Goal: Find specific page/section: Find specific page/section

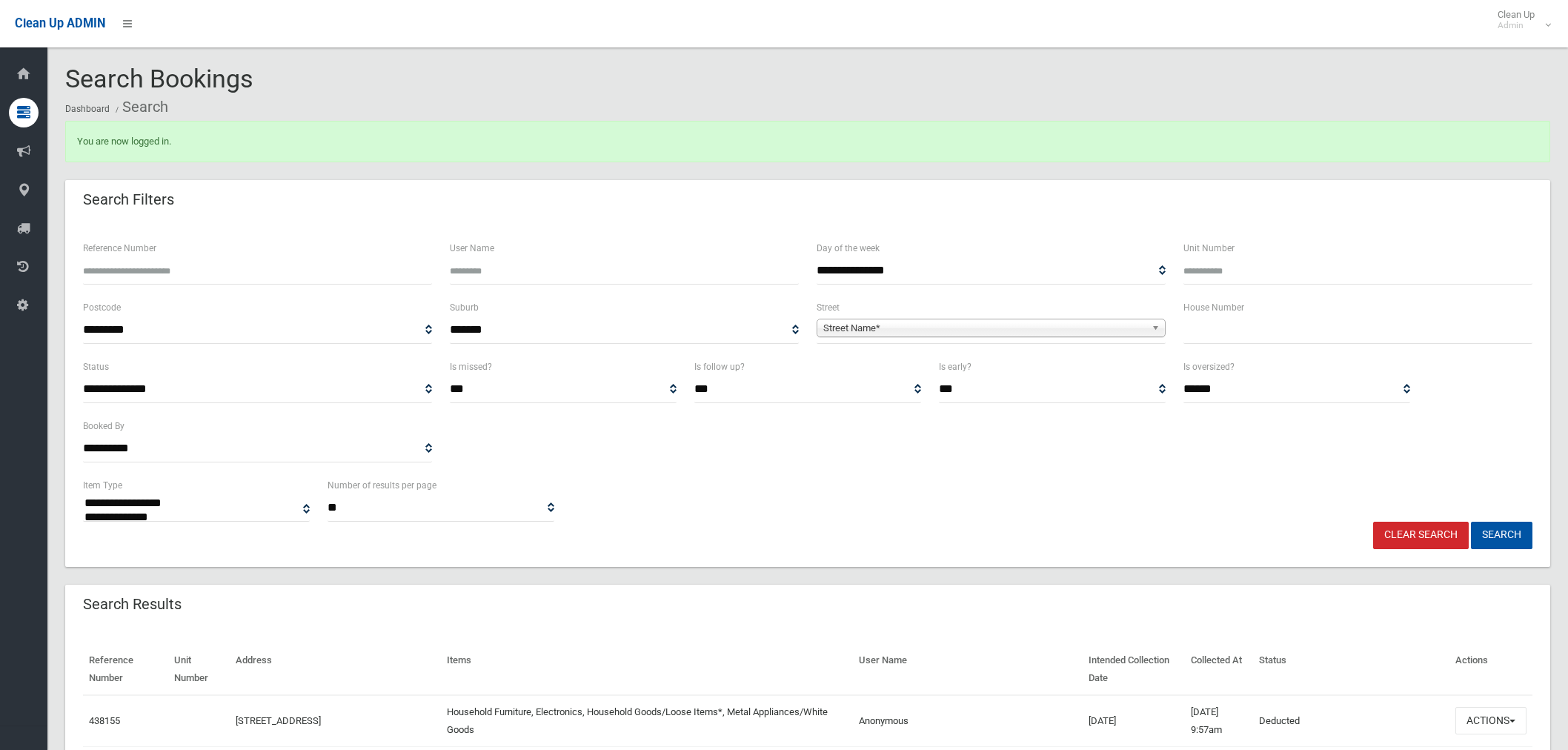
select select
click at [1214, 326] on input "text" at bounding box center [1358, 330] width 349 height 28
type input "*****"
click at [1495, 530] on button "Search" at bounding box center [1502, 536] width 62 height 28
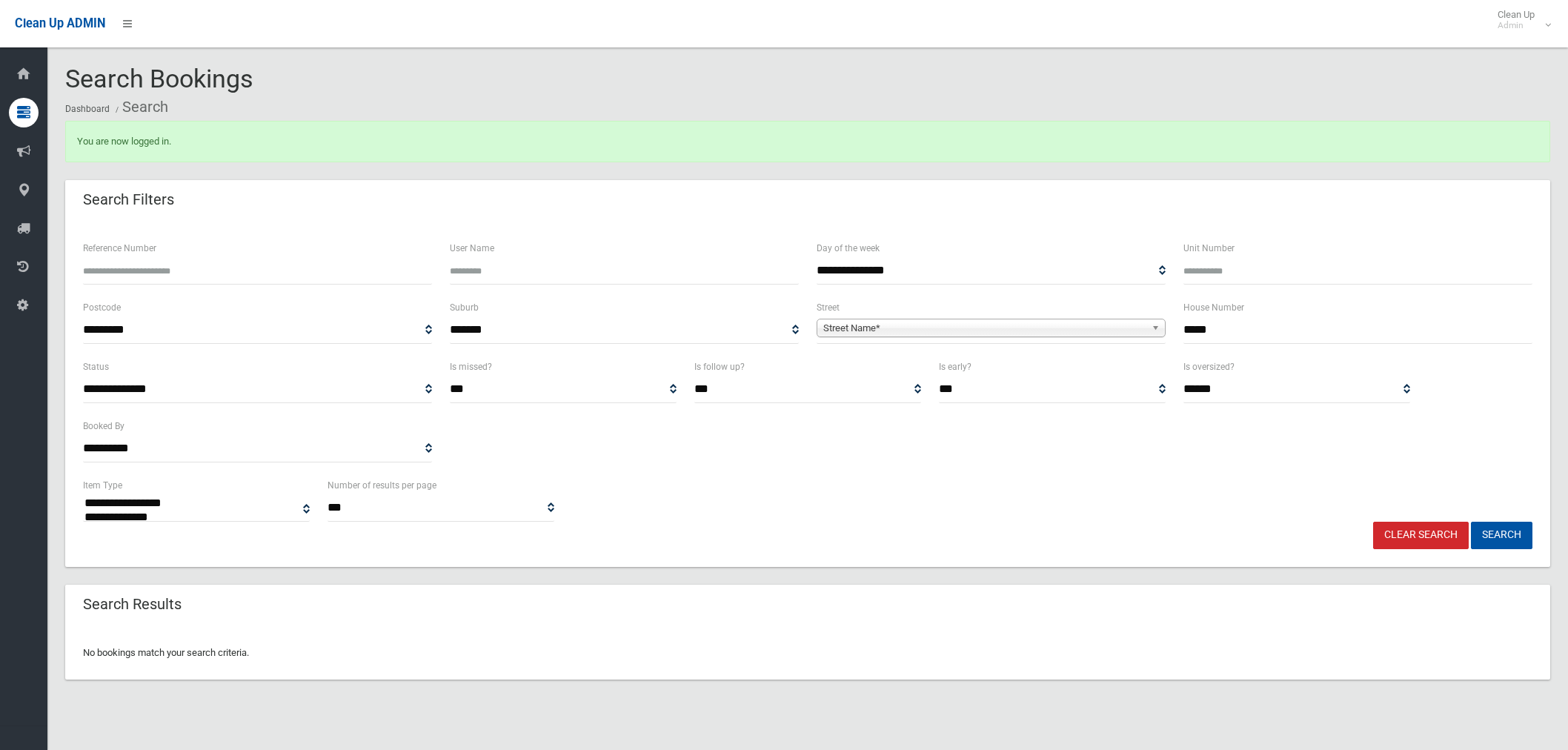
select select
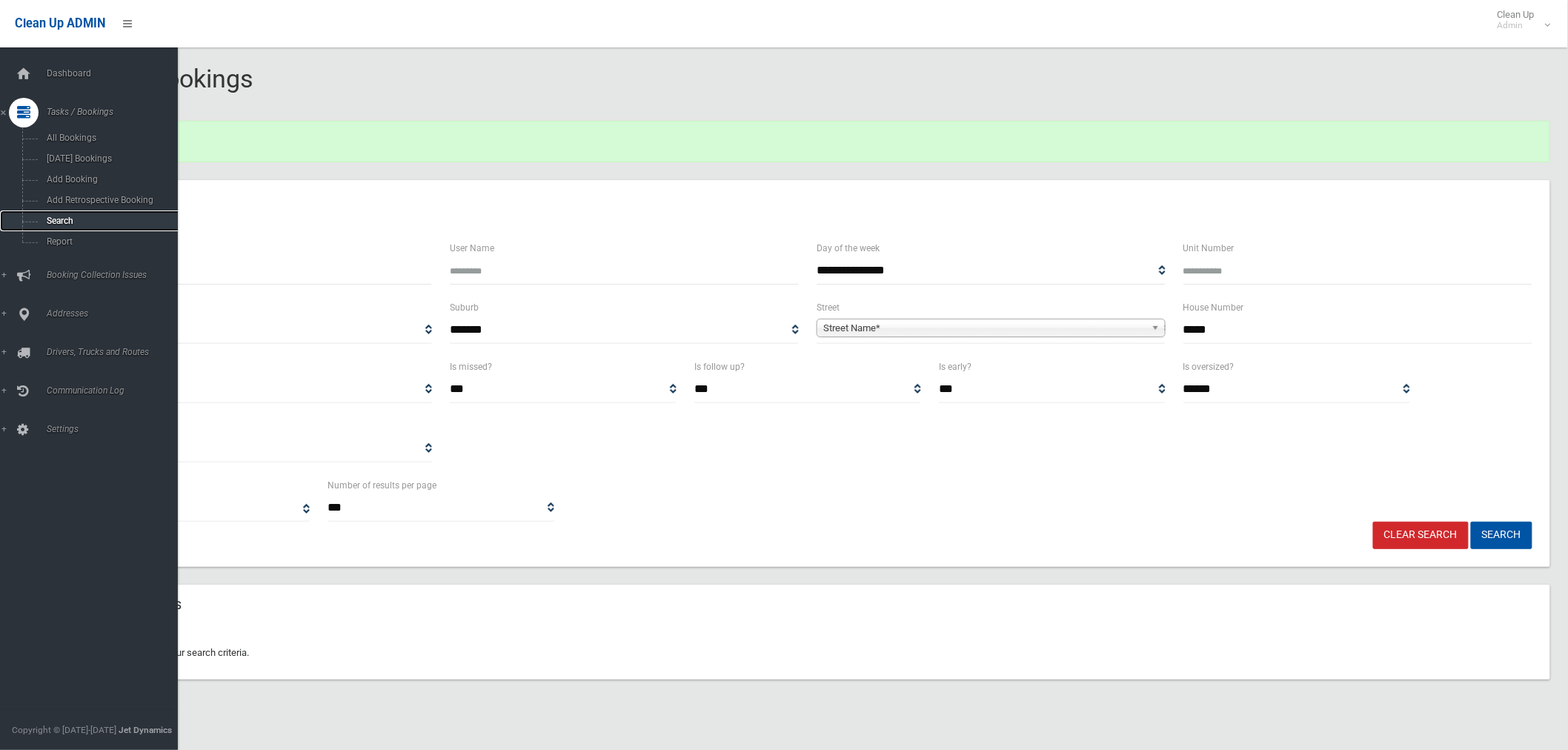
click at [74, 219] on span "Search" at bounding box center [110, 221] width 136 height 10
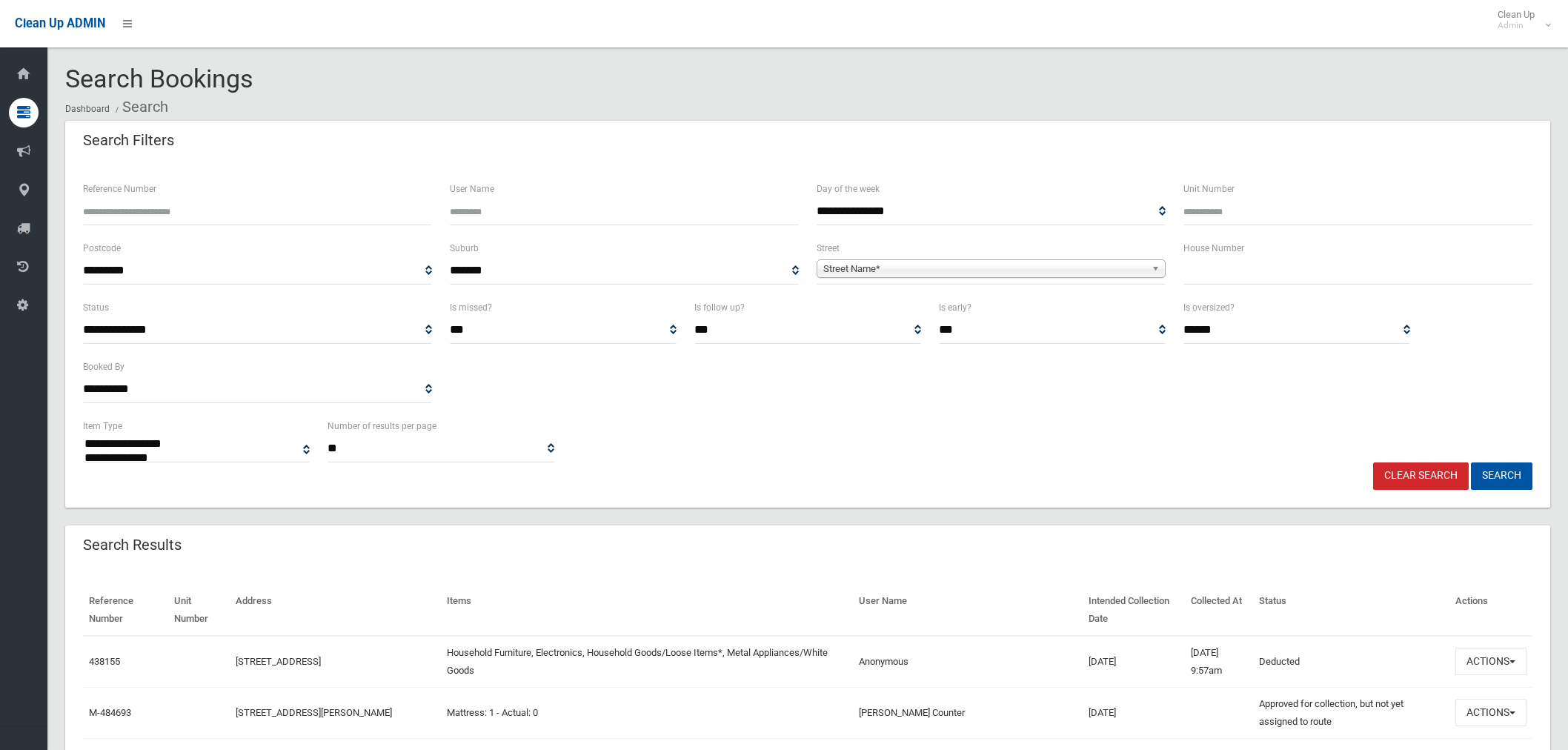
select select
